Goal: Register for event/course

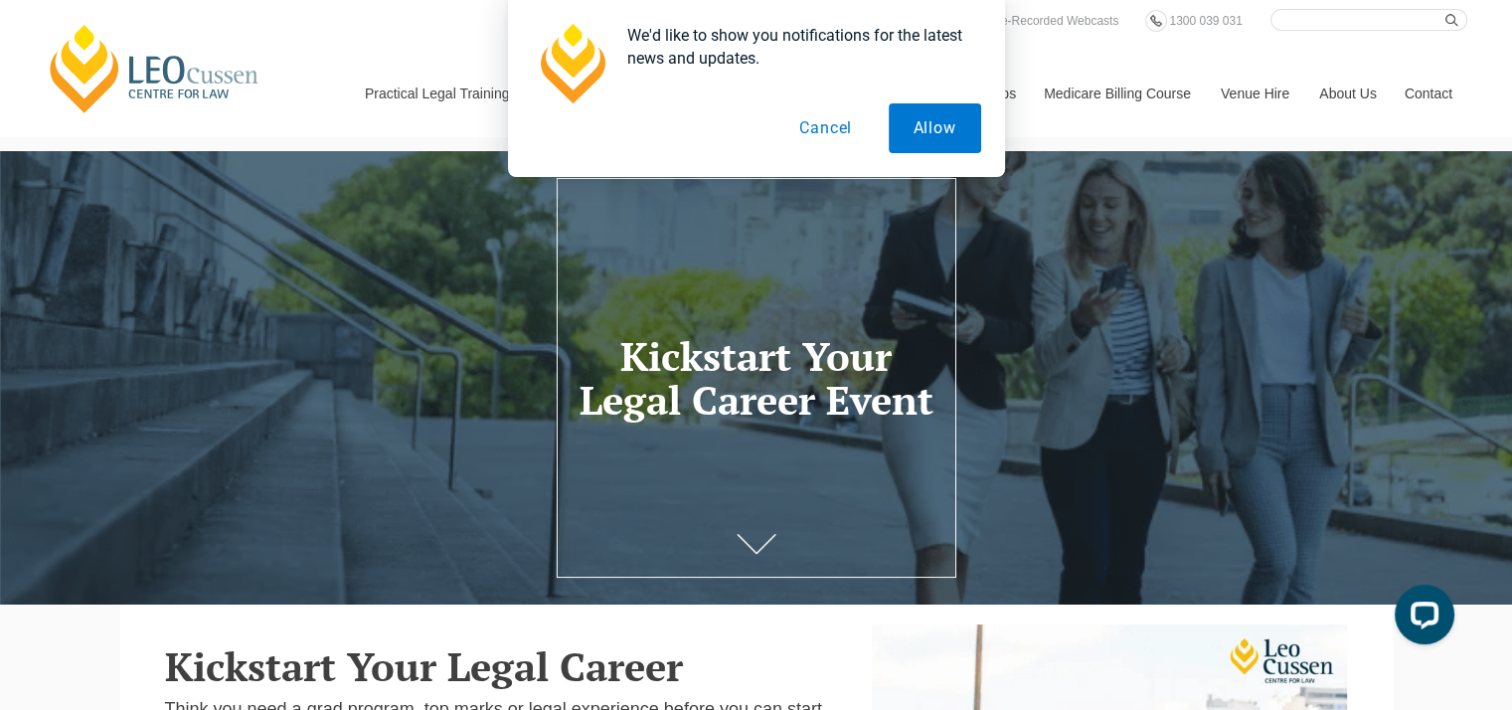
click at [827, 134] on button "Cancel" at bounding box center [825, 128] width 102 height 50
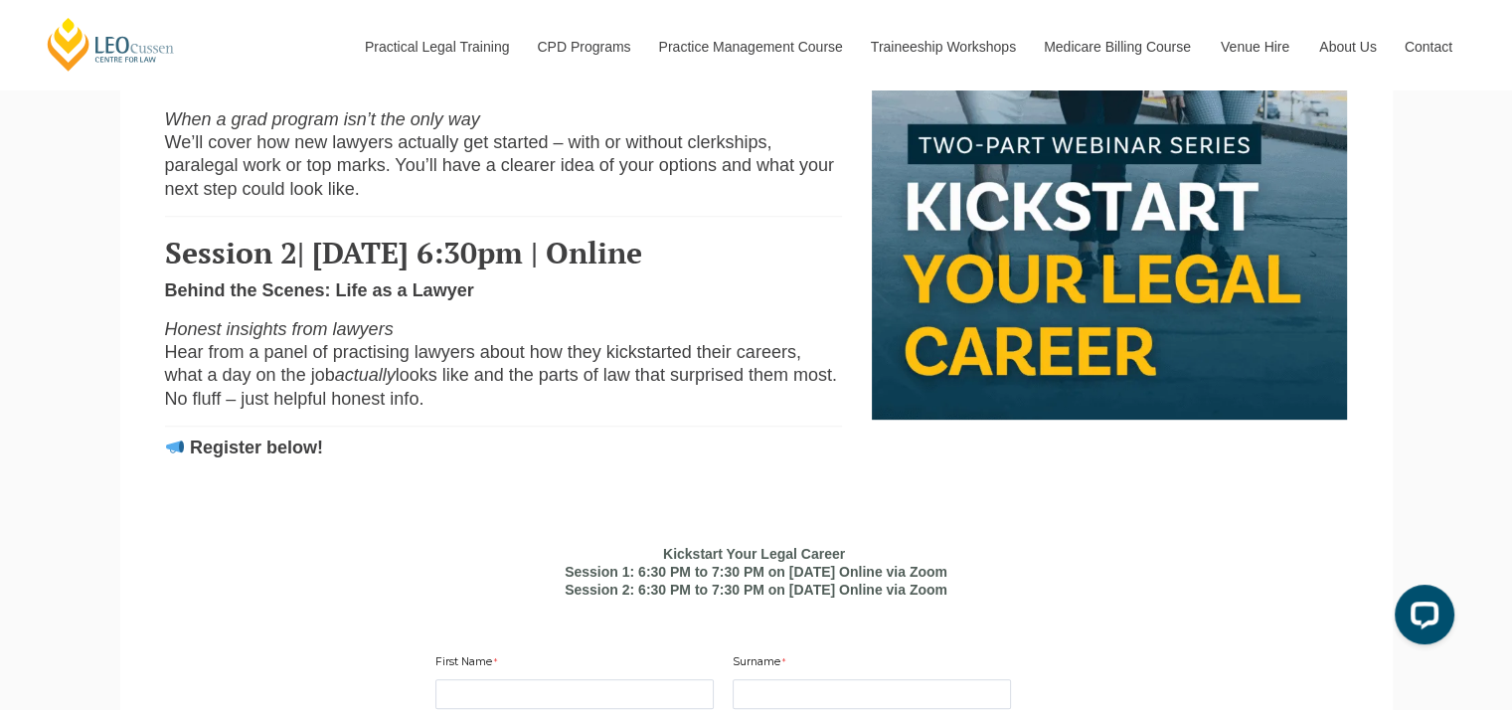
scroll to position [871, 0]
click at [731, 384] on span "Hear from a panel of practising lawyers about how they kickstarted their career…" at bounding box center [483, 363] width 636 height 43
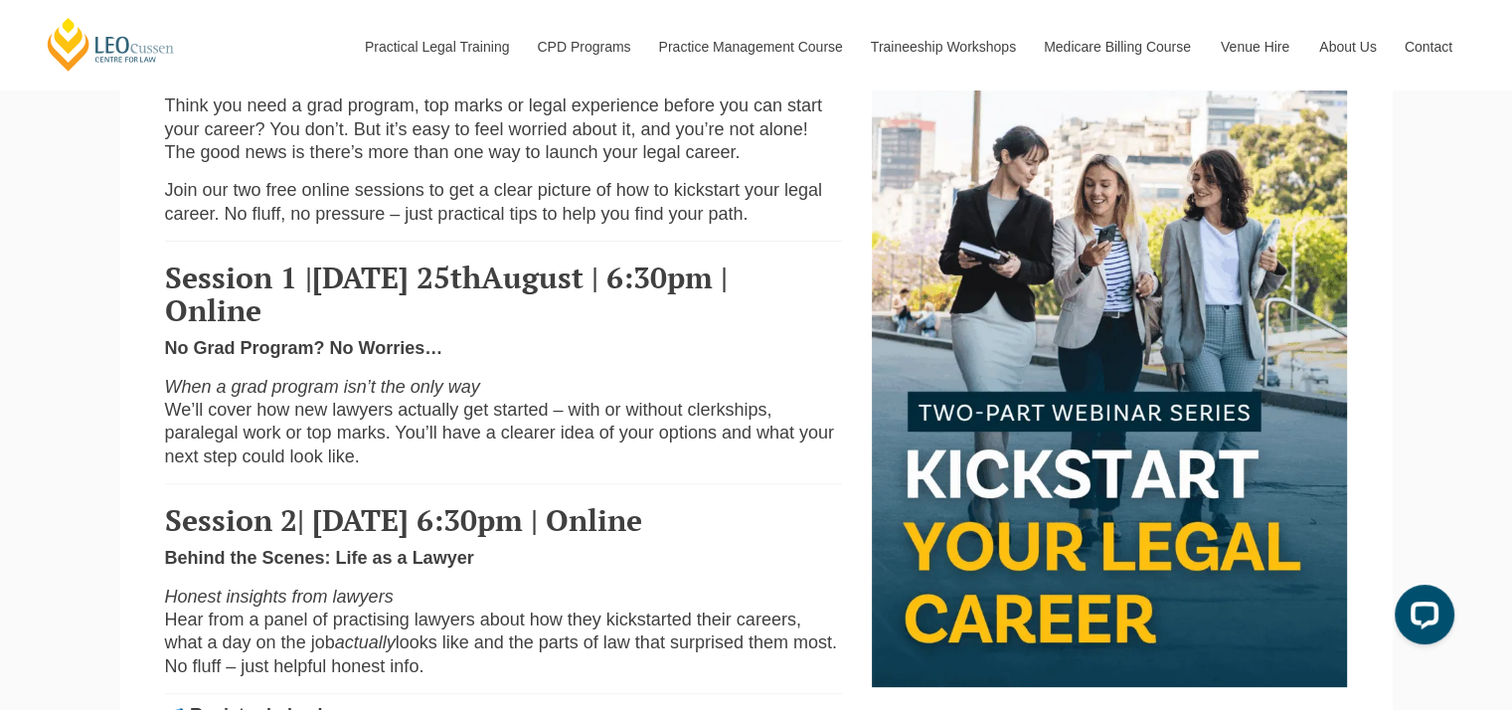
scroll to position [602, 0]
click at [560, 269] on span "August | 6:30pm | Online" at bounding box center [446, 294] width 563 height 73
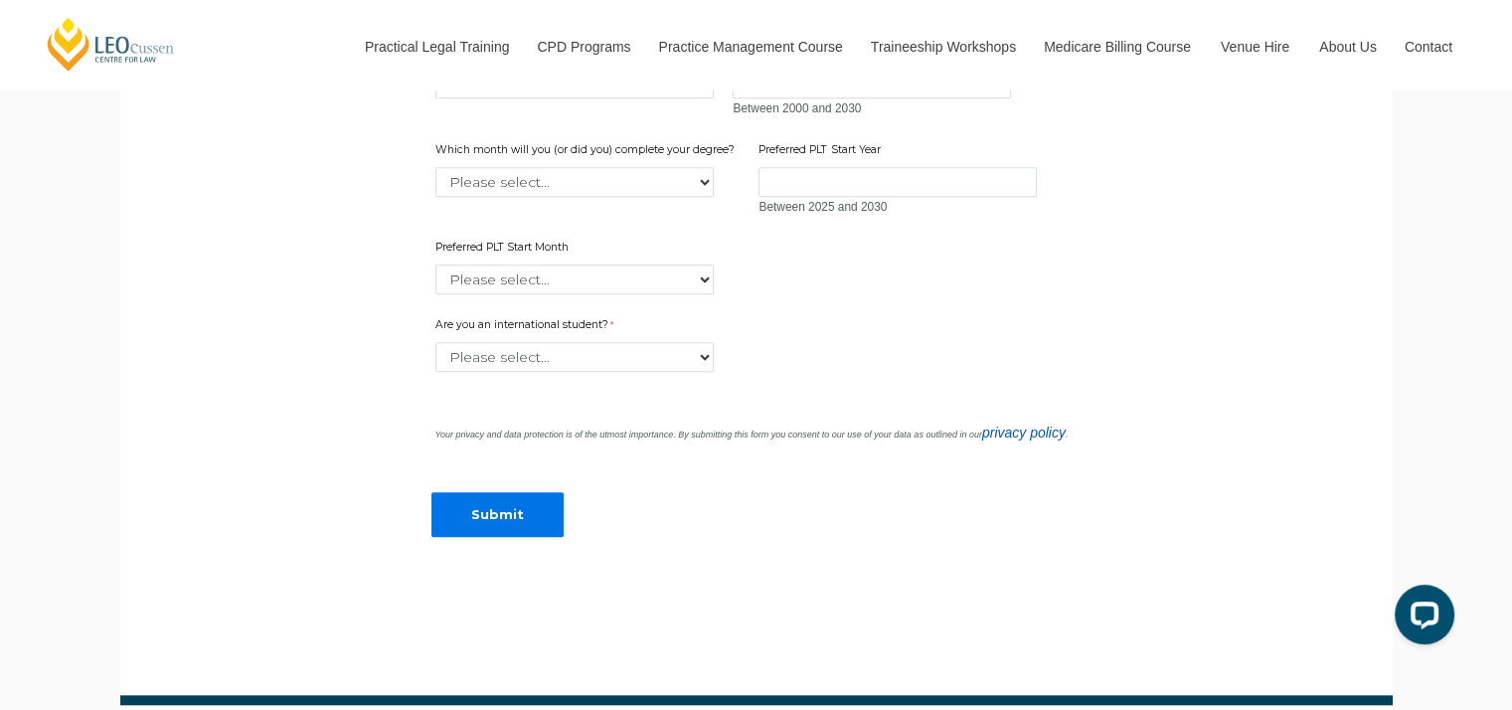
scroll to position [1644, 0]
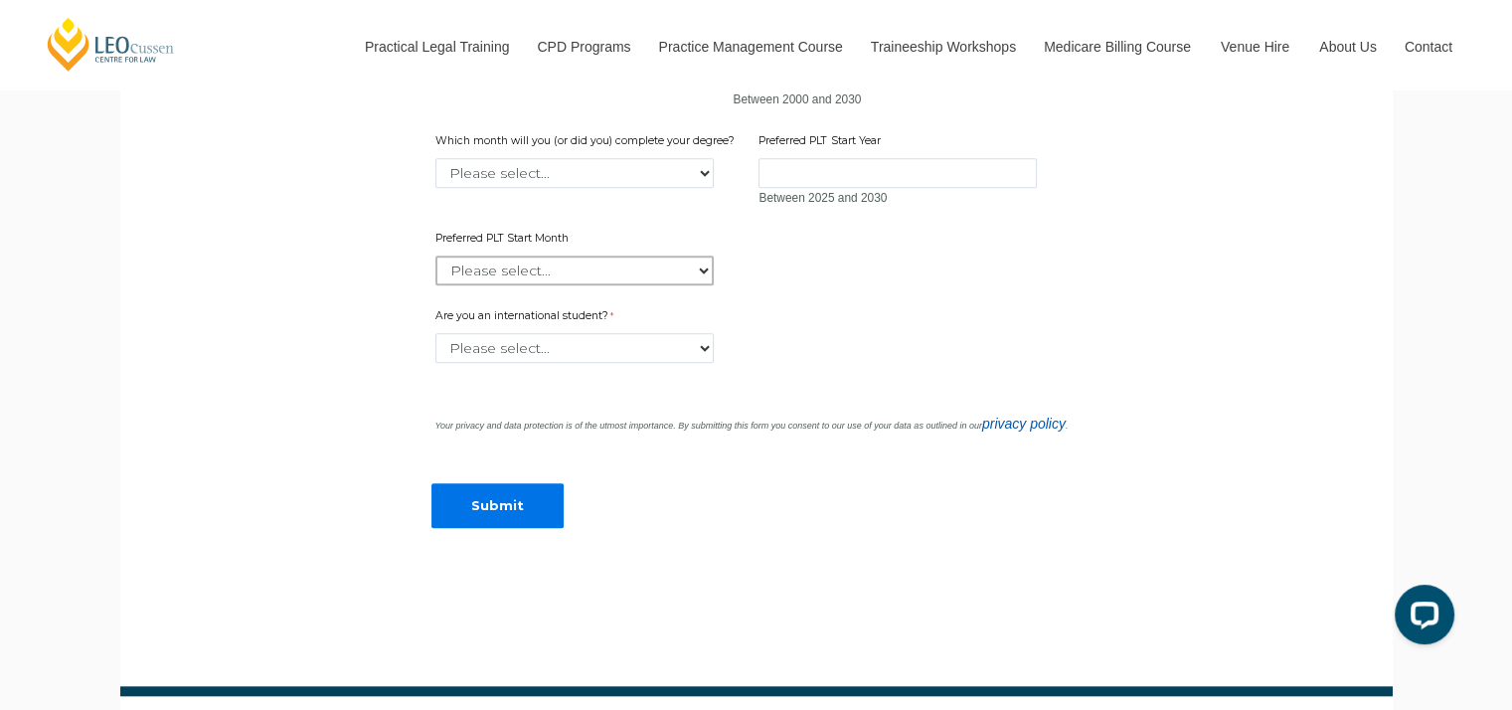
click at [512, 285] on select "Please select... January February March April May June July August September Oc…" at bounding box center [574, 270] width 278 height 30
drag, startPoint x: 211, startPoint y: 365, endPoint x: 473, endPoint y: 387, distance: 263.3
click at [550, 363] on select "Please select... Yes No" at bounding box center [574, 348] width 278 height 30
select select "tfa_60"
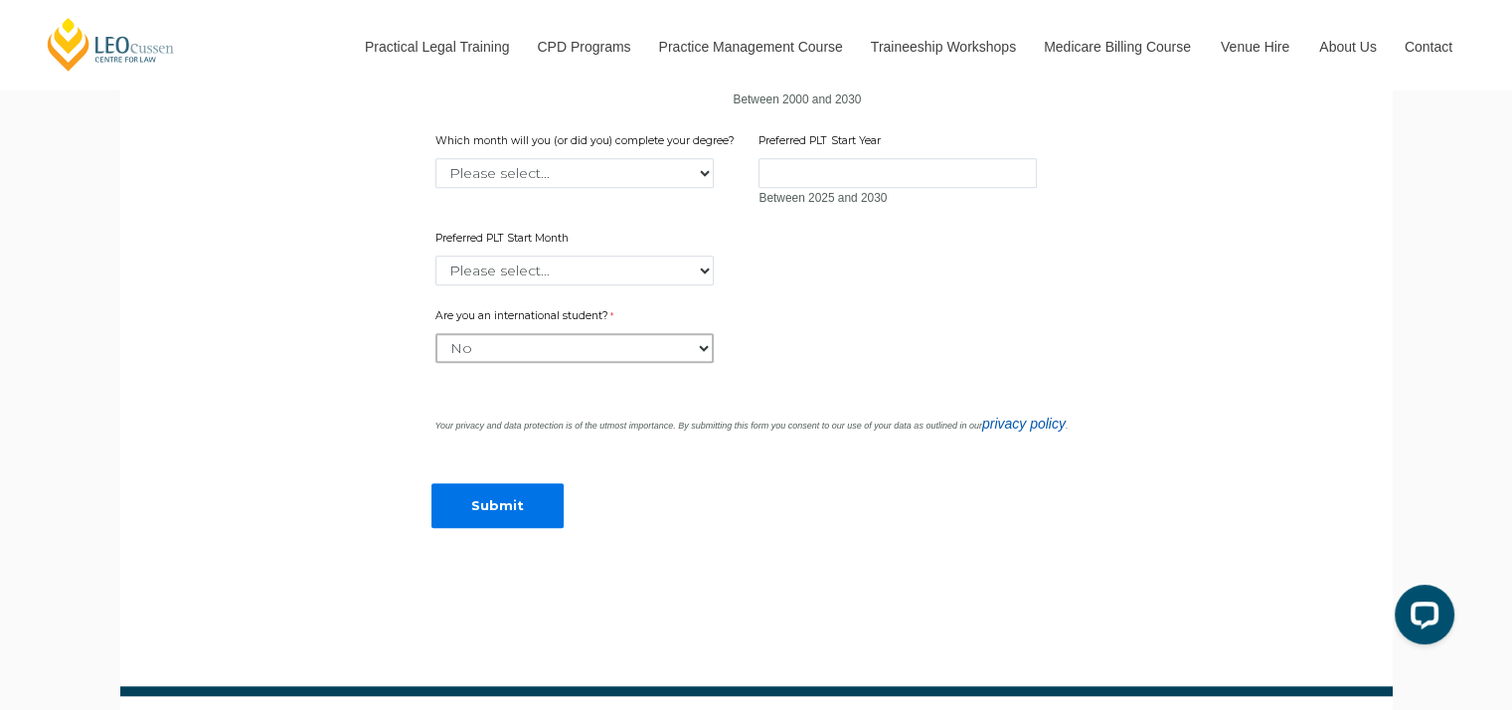
click at [435, 363] on select "Please select... Yes No" at bounding box center [574, 348] width 278 height 30
click at [796, 188] on input "Preferred PLT Start Year" at bounding box center [897, 173] width 278 height 30
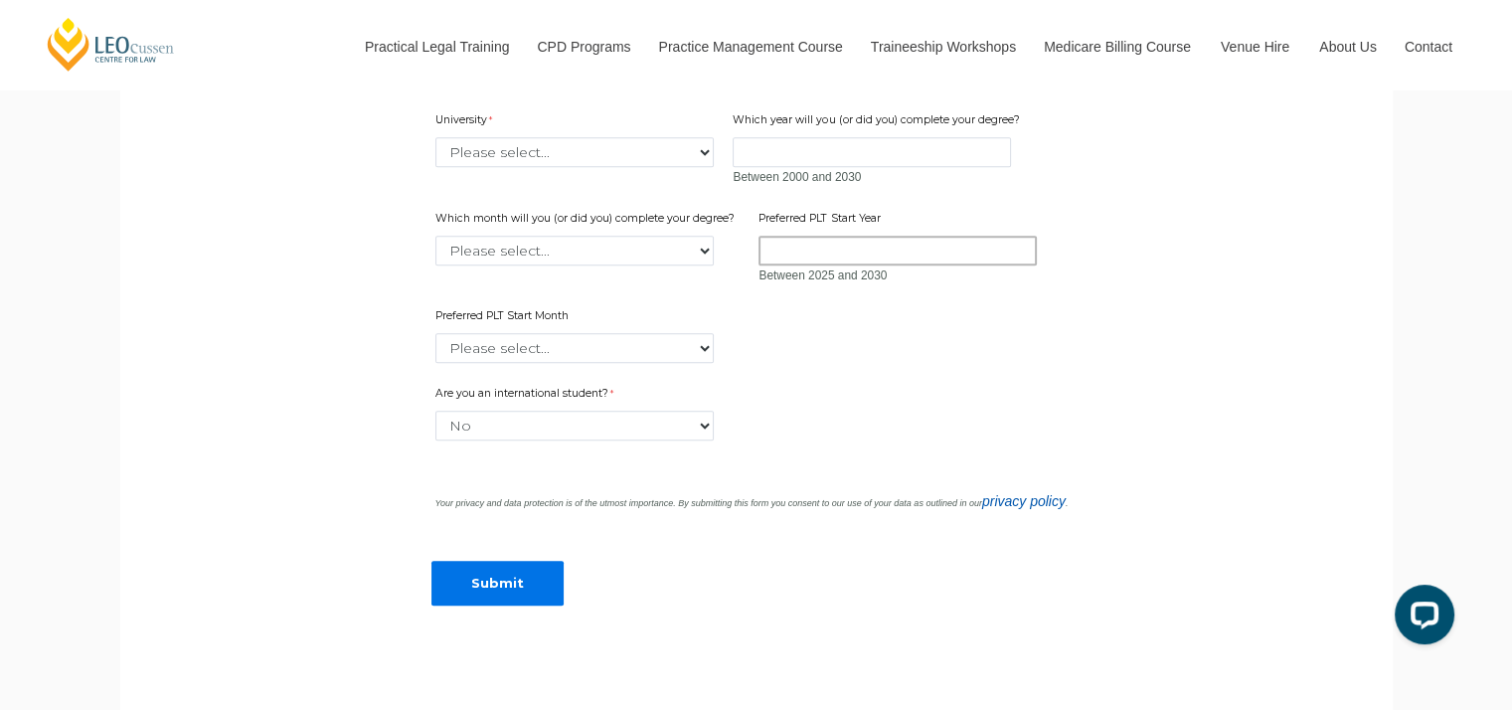
scroll to position [1407, 0]
